Goal: Information Seeking & Learning: Learn about a topic

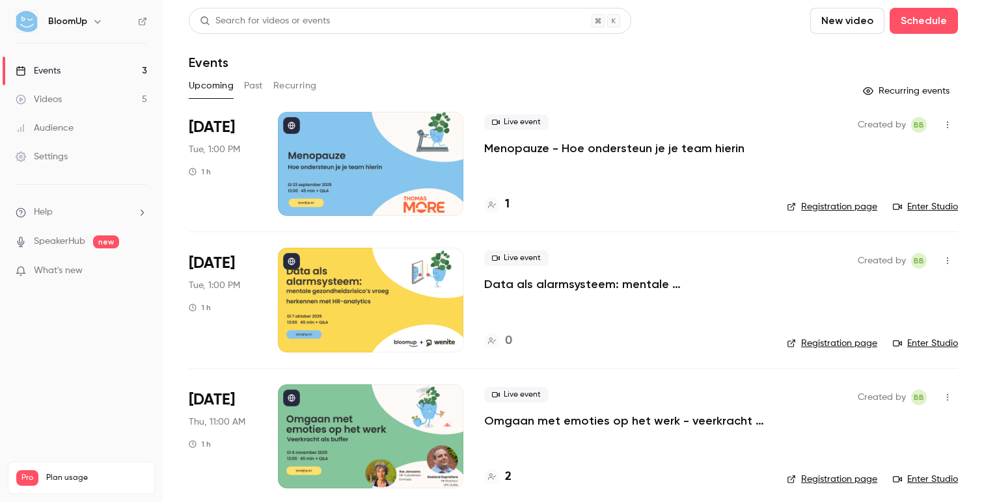
click at [258, 86] on button "Past" at bounding box center [253, 85] width 19 height 21
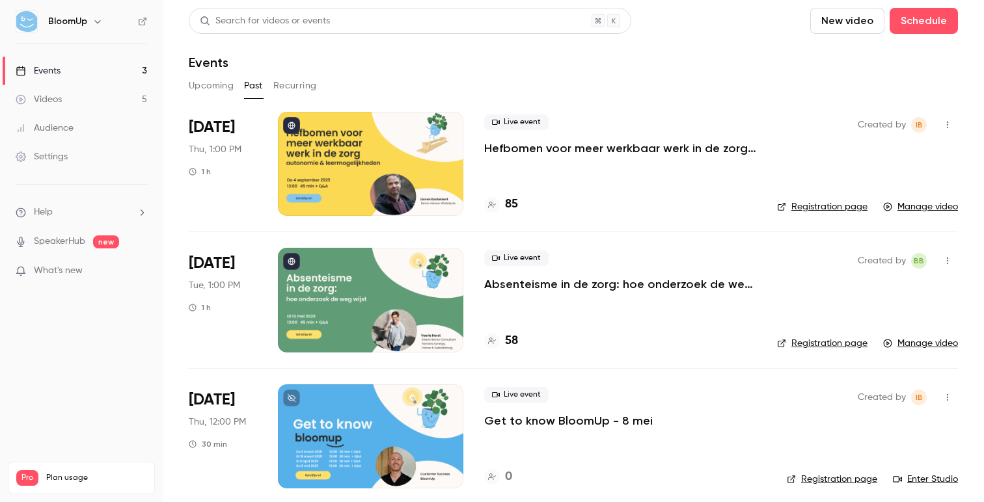
click at [673, 155] on p "Hefbomen voor meer werkbaar werk in de zorg - autonomie & leermogelijkheden" at bounding box center [620, 149] width 272 height 16
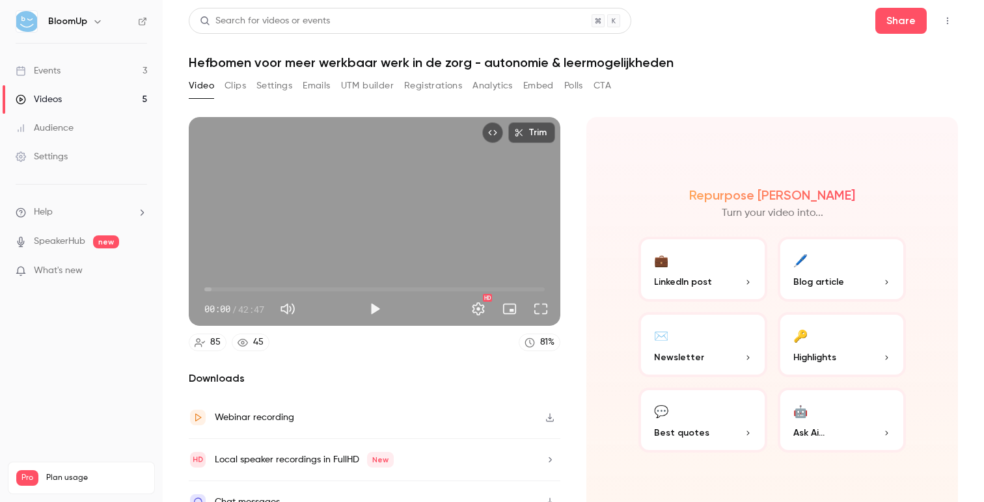
click at [319, 87] on button "Emails" at bounding box center [316, 85] width 27 height 21
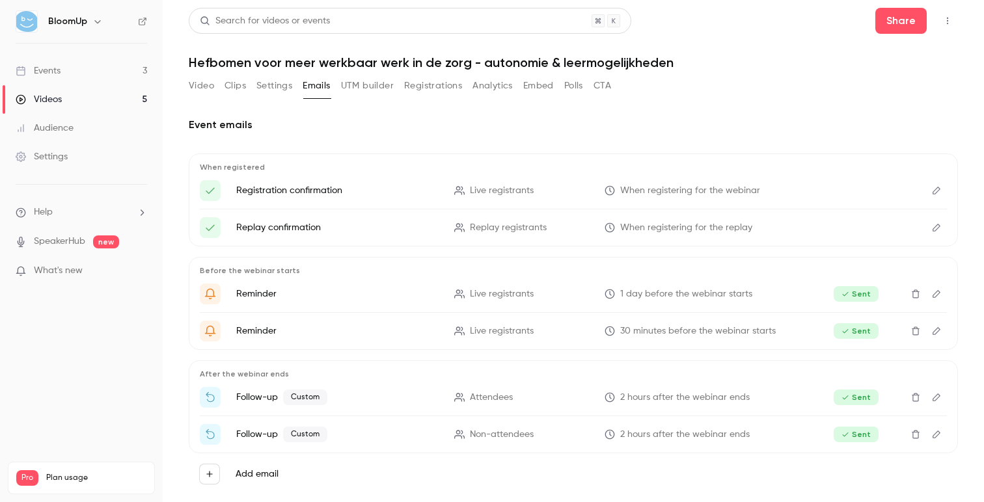
click at [412, 89] on button "Registrations" at bounding box center [433, 85] width 58 height 21
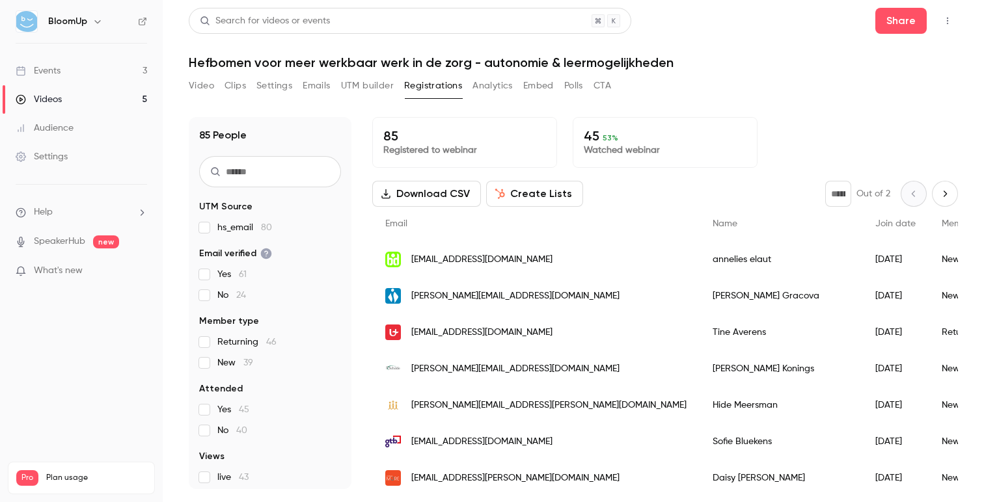
click at [494, 92] on button "Analytics" at bounding box center [492, 85] width 40 height 21
